Goal: Task Accomplishment & Management: Manage account settings

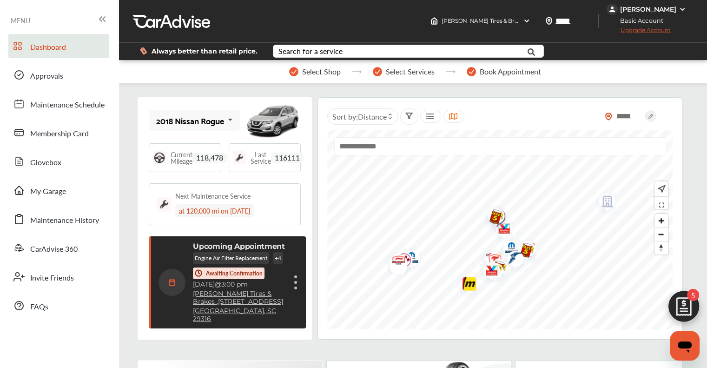
scroll to position [37, 0]
click at [681, 306] on img at bounding box center [684, 308] width 45 height 45
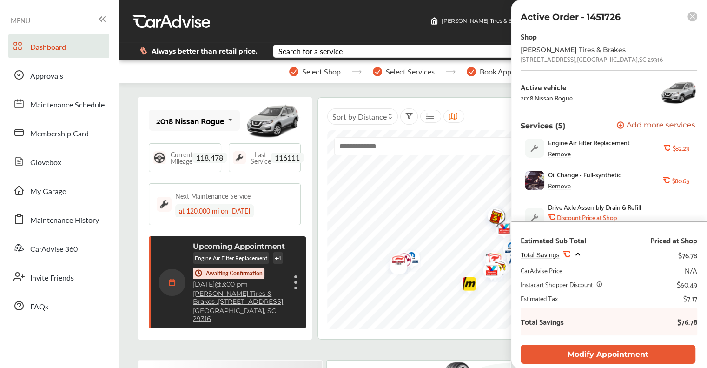
scroll to position [0, 0]
click at [168, 249] on div "Upcoming Appointment Engine Air Filter Replacement + 4 Awaiting Confirmation [D…" at bounding box center [222, 282] width 127 height 81
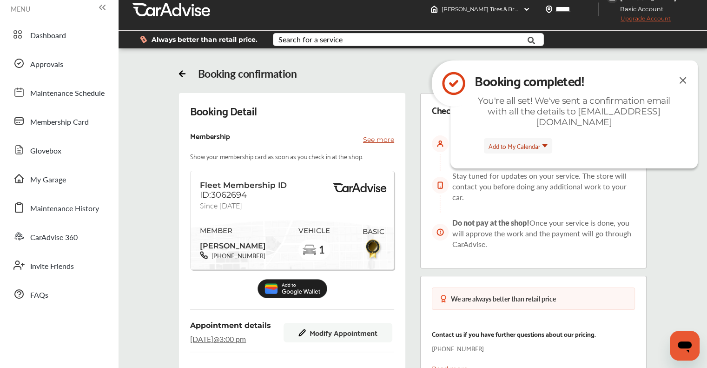
scroll to position [47, 0]
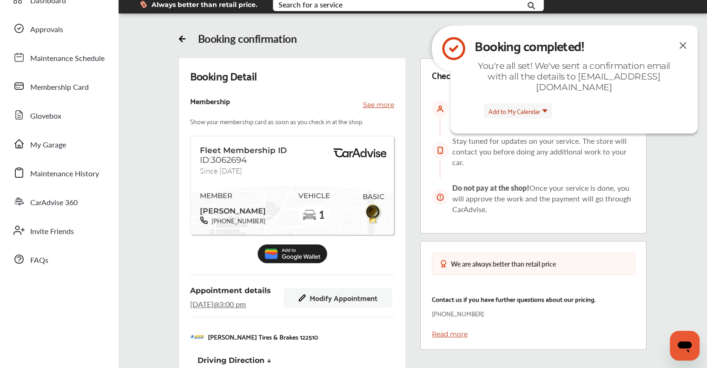
click at [314, 302] on span "Modify Appointment" at bounding box center [344, 297] width 68 height 8
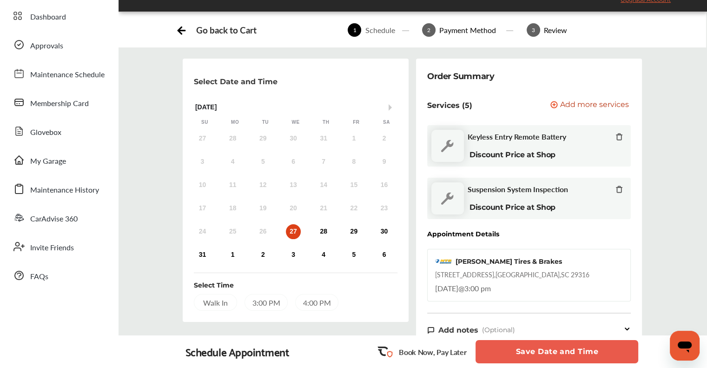
scroll to position [47, 0]
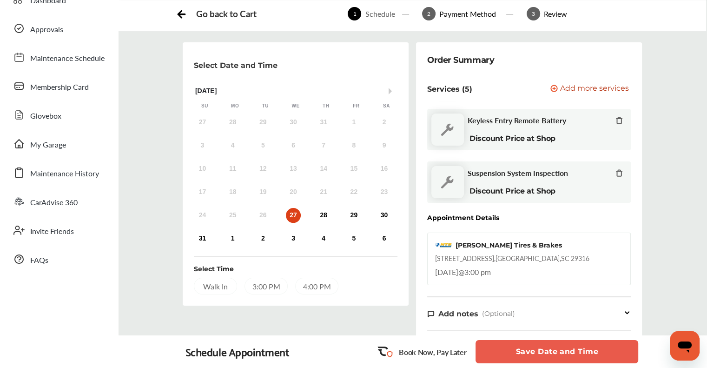
click at [617, 171] on icon at bounding box center [619, 173] width 4 height 6
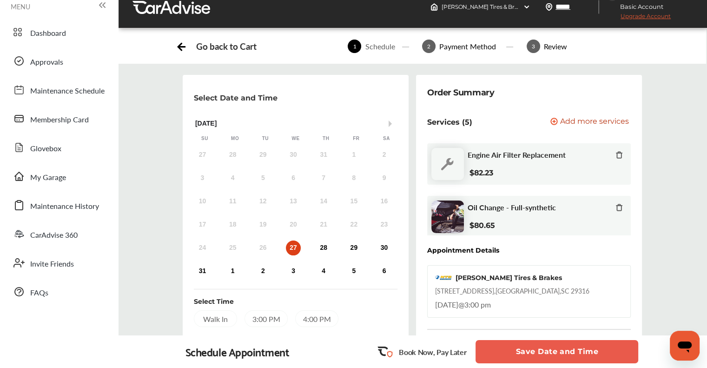
scroll to position [0, 0]
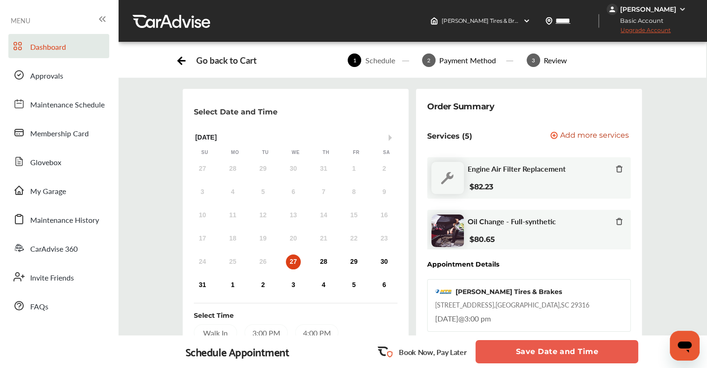
click at [33, 46] on span "Dashboard" at bounding box center [48, 47] width 36 height 12
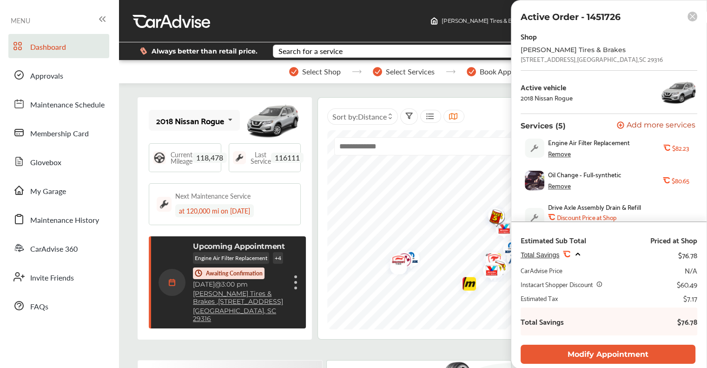
click at [296, 285] on div "Cancel appointment Modify appointment Show details" at bounding box center [296, 282] width 6 height 17
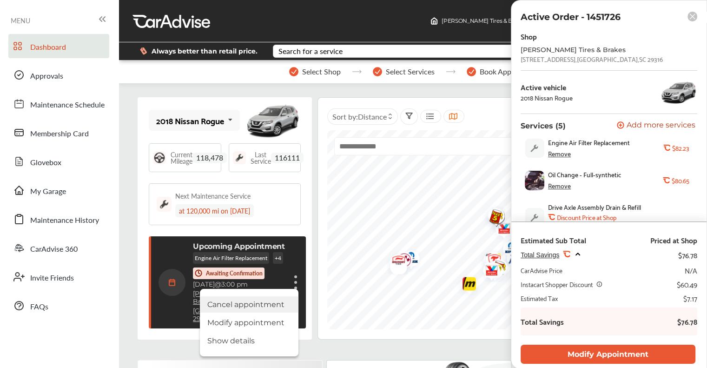
click at [275, 303] on li "Cancel appointment" at bounding box center [249, 304] width 99 height 16
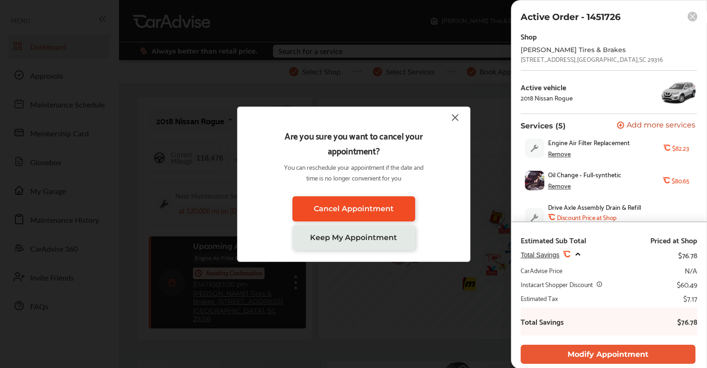
click at [318, 212] on span "Cancel Appointment" at bounding box center [354, 208] width 80 height 9
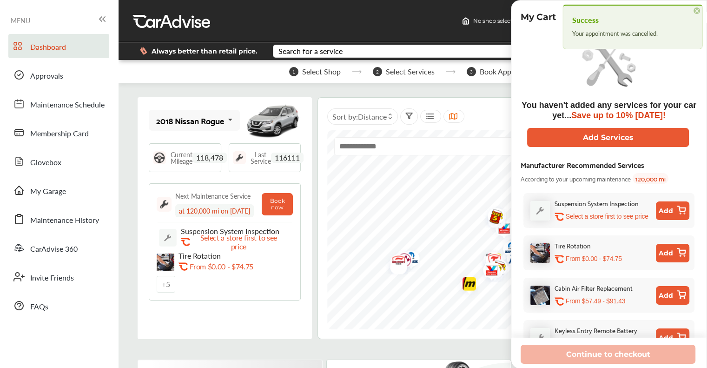
click at [699, 9] on span "×" at bounding box center [697, 10] width 7 height 7
